Goal: Find specific page/section: Find specific page/section

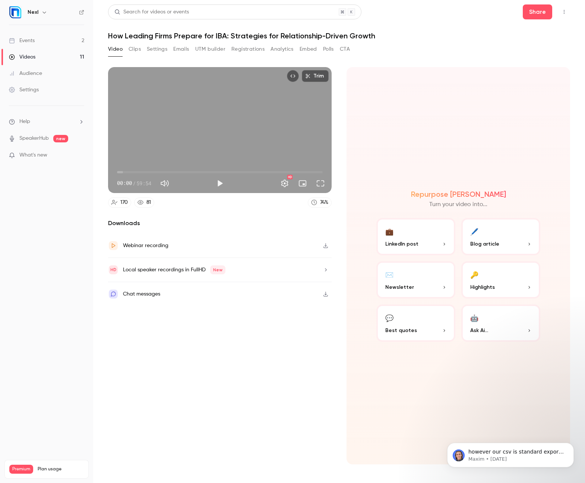
click at [29, 15] on h6 "Nexl" at bounding box center [33, 12] width 11 height 7
click at [9, 14] on div at bounding box center [15, 12] width 13 height 13
click at [19, 14] on img at bounding box center [15, 12] width 12 height 12
click at [30, 42] on div "Events" at bounding box center [22, 40] width 26 height 7
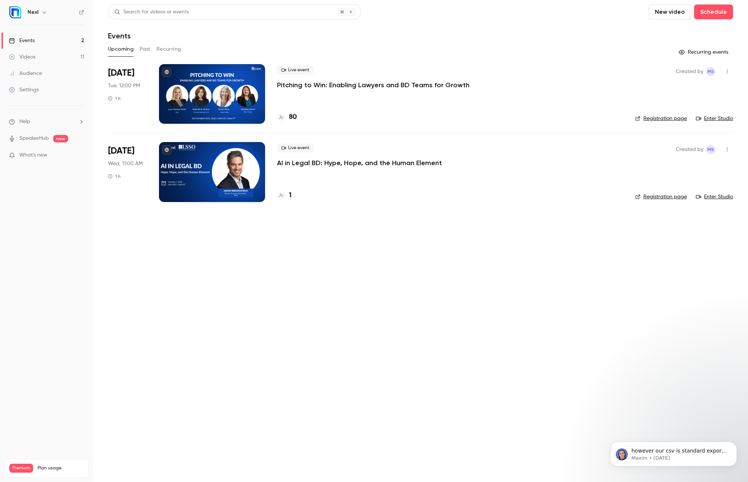
click at [144, 48] on button "Past" at bounding box center [145, 49] width 11 height 12
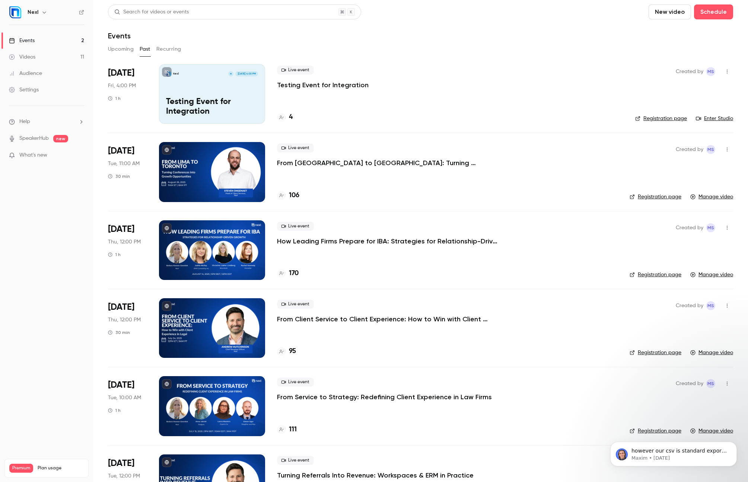
click at [218, 230] on div at bounding box center [212, 250] width 106 height 60
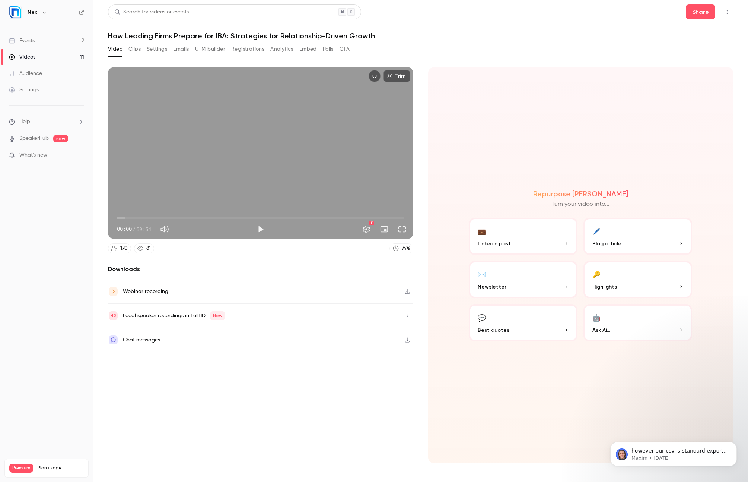
click at [29, 40] on div "Events" at bounding box center [22, 40] width 26 height 7
